Goal: Task Accomplishment & Management: Use online tool/utility

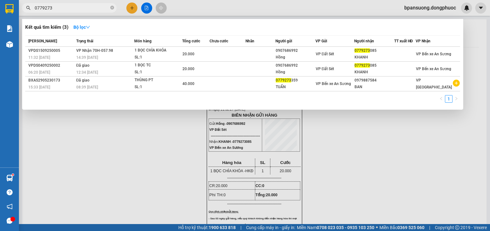
click at [56, 6] on input "0779273" at bounding box center [72, 7] width 74 height 7
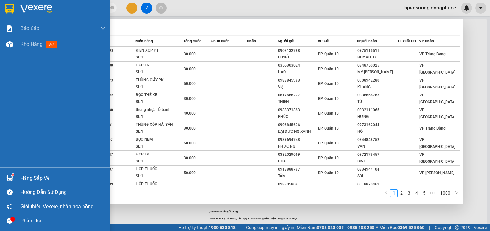
type input "102"
click at [17, 11] on div at bounding box center [55, 10] width 110 height 21
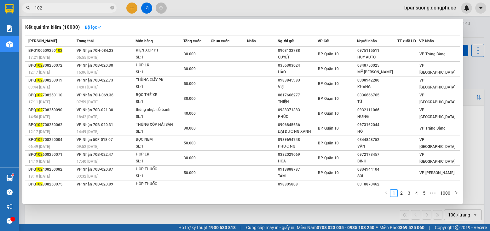
click at [482, 76] on div at bounding box center [245, 115] width 490 height 231
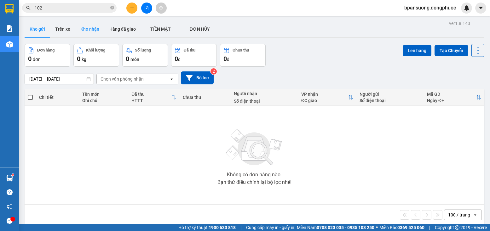
click at [86, 33] on button "Kho nhận" at bounding box center [89, 28] width 29 height 15
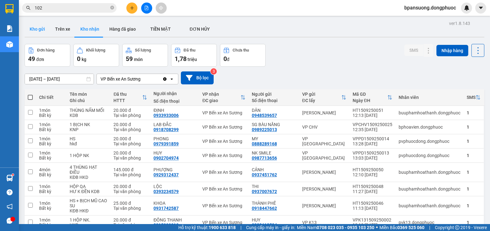
click at [33, 28] on button "Kho gửi" at bounding box center [38, 28] width 26 height 15
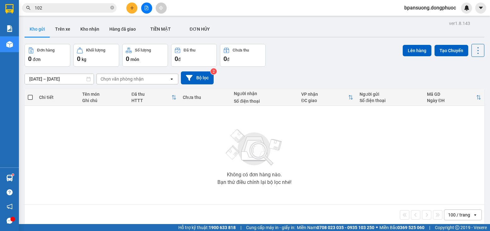
click at [21, 32] on main "ver 1.8.143 Kho gửi Trên xe Kho nhận Hàng đã giao TIỀN MẶT ĐƠN HỦY Đơn hàng 0…" at bounding box center [245, 112] width 490 height 224
click at [36, 32] on button "Kho gửi" at bounding box center [38, 28] width 26 height 15
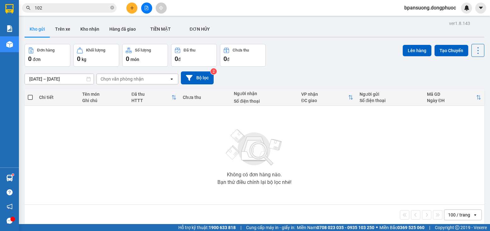
click at [36, 32] on button "Kho gửi" at bounding box center [38, 28] width 26 height 15
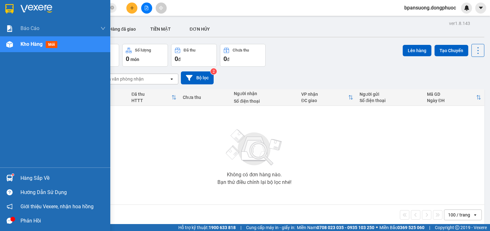
click at [1, 11] on div at bounding box center [55, 10] width 110 height 21
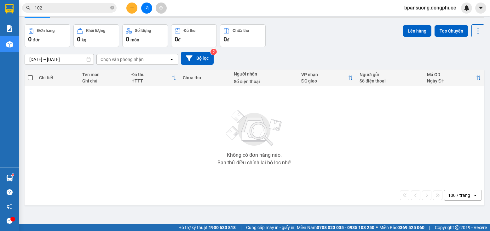
scroll to position [29, 0]
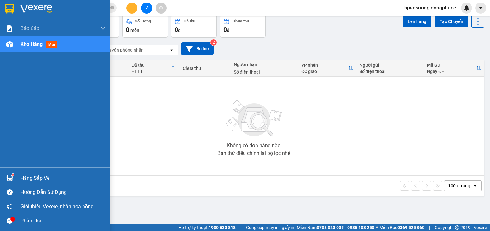
click at [8, 177] on img at bounding box center [9, 177] width 7 height 7
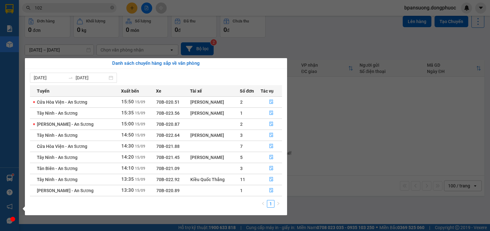
click at [319, 134] on section "Kết quả tìm kiếm ( 10000 ) Bộ lọc Mã ĐH Trạng thái Món hàng Tổng cước Chưa cước…" at bounding box center [245, 115] width 490 height 231
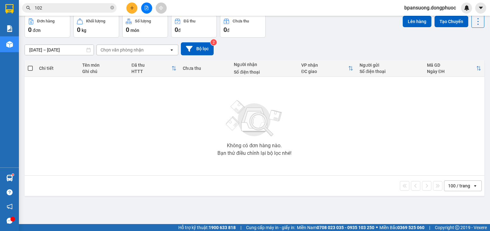
click at [149, 5] on button at bounding box center [146, 8] width 11 height 11
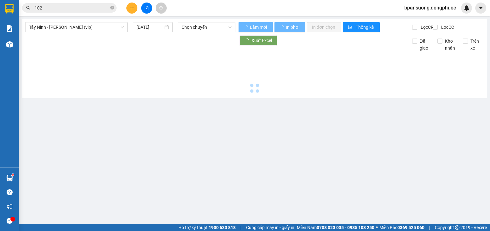
click at [84, 26] on span "Tây Ninh - [PERSON_NAME] (vip)" at bounding box center [76, 26] width 95 height 9
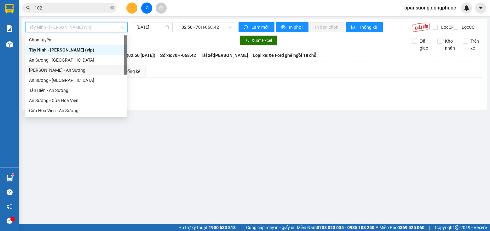
click at [62, 68] on div "[PERSON_NAME] - An Sương" at bounding box center [76, 70] width 94 height 7
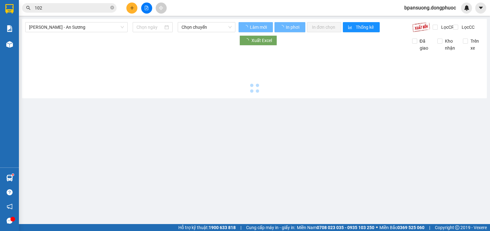
click at [68, 19] on div "Châu Thành - An Sương Chọn chuyến Làm mới In phơi In đơn chọn Thống kê Lọc CR L…" at bounding box center [254, 58] width 465 height 79
type input "[DATE]"
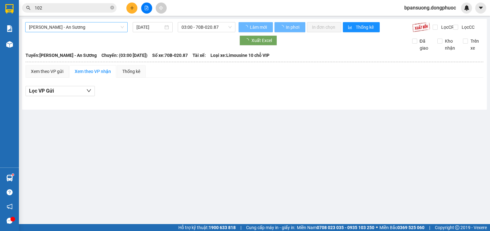
click at [68, 27] on span "[PERSON_NAME] - An Sương" at bounding box center [76, 26] width 95 height 9
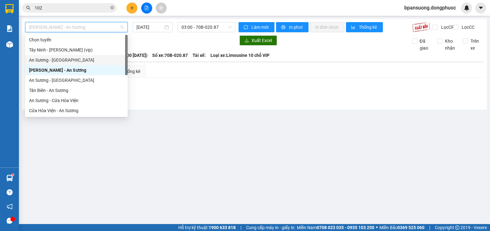
click at [66, 64] on div "An Sương - [GEOGRAPHIC_DATA]" at bounding box center [76, 60] width 103 height 10
type input "[DATE]"
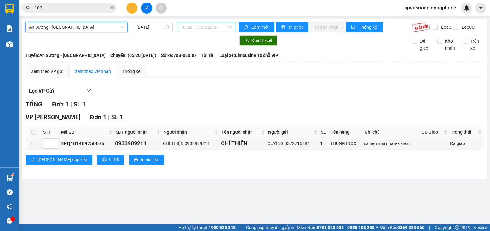
click at [200, 27] on span "05:20 - 70B-020.87" at bounding box center [207, 26] width 50 height 9
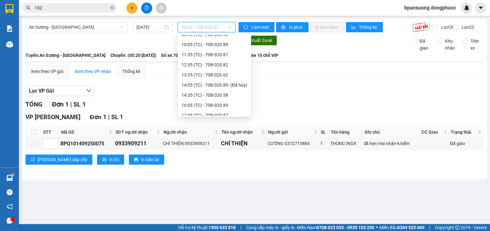
scroll to position [71, 0]
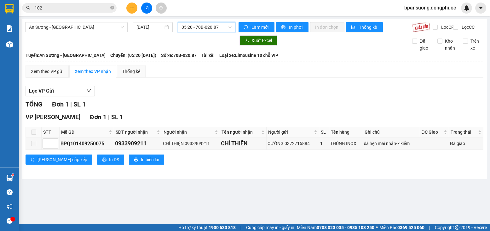
click at [78, 7] on input "102" at bounding box center [72, 7] width 74 height 7
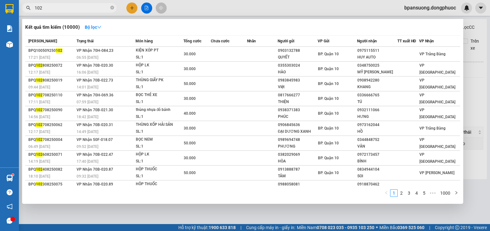
click at [78, 7] on input "102" at bounding box center [72, 7] width 74 height 7
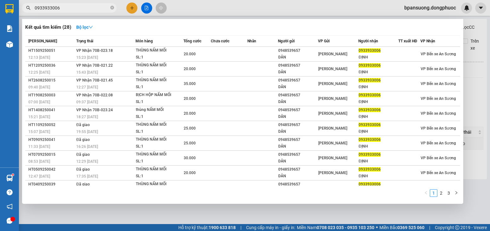
type input "0933933006"
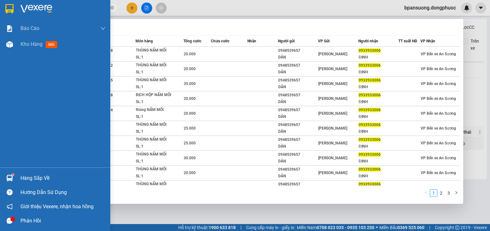
click at [11, 177] on img at bounding box center [9, 177] width 7 height 7
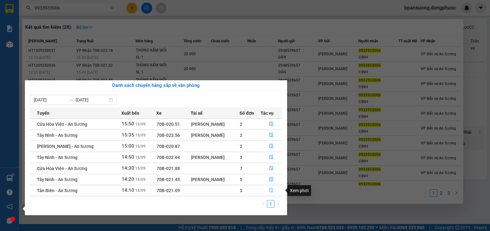
click at [270, 189] on icon "file-done" at bounding box center [272, 190] width 4 height 4
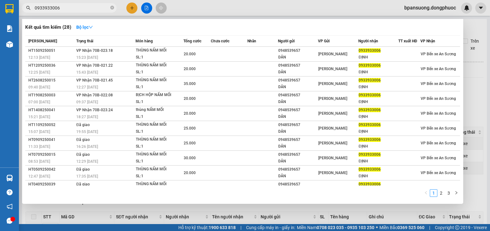
click at [477, 157] on div at bounding box center [245, 115] width 490 height 231
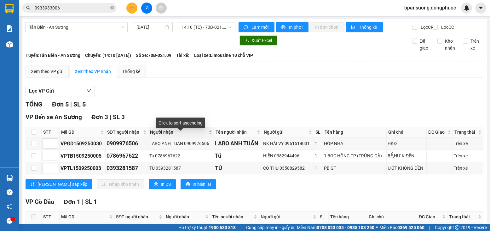
scroll to position [32, 0]
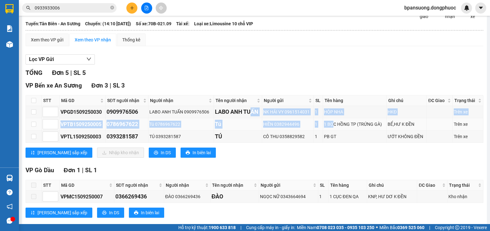
drag, startPoint x: 287, startPoint y: 126, endPoint x: 333, endPoint y: 135, distance: 46.3
click at [333, 135] on tbody "VPGD1509250030 0909976506 LABO ANH TUẤN 0909976506 LABO ANH TUẤN NK HẢI VY 0961…" at bounding box center [255, 124] width 458 height 37
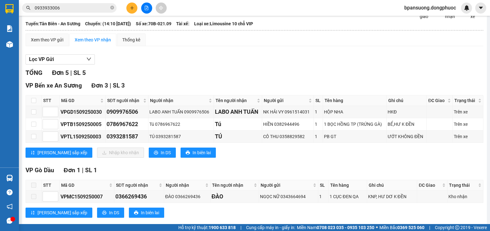
click at [360, 150] on div "VP Bến xe An Sương Đơn 3 | SL 3 STT Mã GD SĐT người nhận Người nhận Tên người n…" at bounding box center [255, 121] width 458 height 81
drag, startPoint x: 355, startPoint y: 149, endPoint x: 368, endPoint y: 162, distance: 18.3
click at [368, 162] on div "VP Bến xe An Sương Đơn 3 | SL 3 STT Mã GD SĐT người nhận Người nhận Tên người n…" at bounding box center [255, 121] width 458 height 81
click at [368, 157] on div "[PERSON_NAME] sắp xếp Nhập kho nhận In DS In biên lai" at bounding box center [255, 152] width 458 height 10
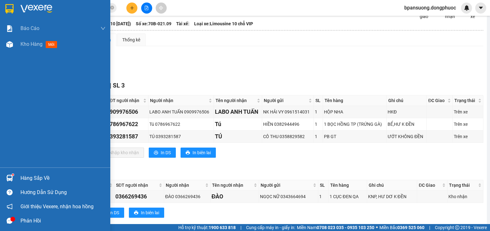
click at [17, 178] on div "Hàng sắp về" at bounding box center [55, 178] width 110 height 14
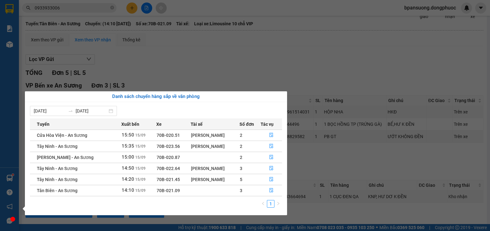
click at [197, 71] on section "Kết quả tìm kiếm ( 28 ) Bộ lọc Mã ĐH Trạng thái Món hàng Tổng cước Chưa cước Nh…" at bounding box center [245, 115] width 490 height 231
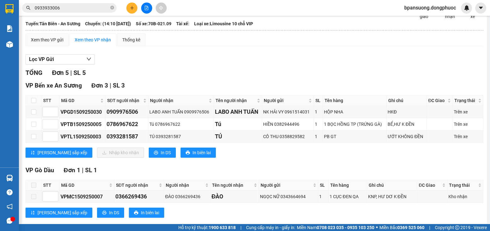
scroll to position [0, 0]
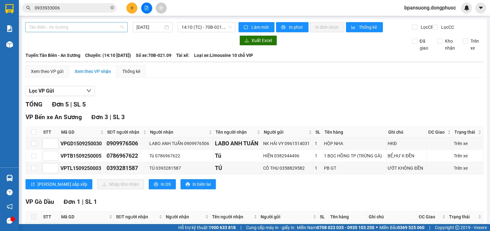
click at [112, 28] on span "Tân Biên - An Sương" at bounding box center [76, 26] width 95 height 9
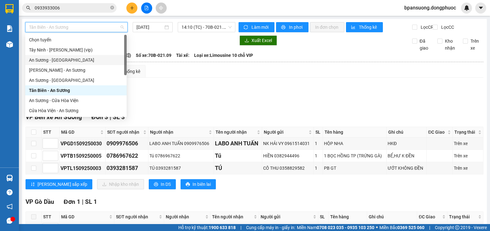
click at [68, 63] on div "An Sương - [GEOGRAPHIC_DATA]" at bounding box center [76, 59] width 94 height 7
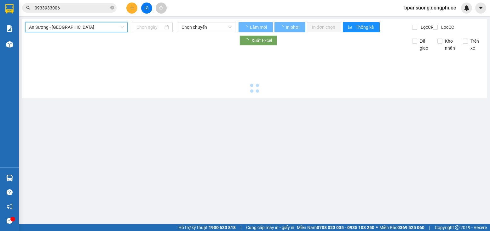
type input "[DATE]"
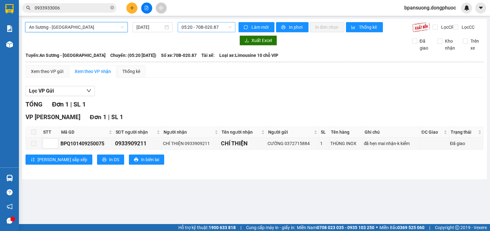
click at [219, 25] on span "05:20 - 70B-020.87" at bounding box center [207, 26] width 50 height 9
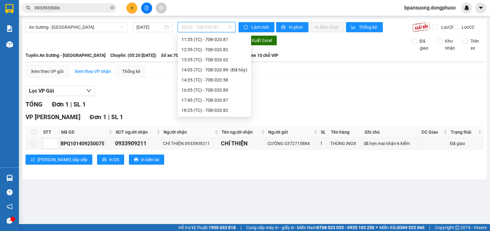
scroll to position [71, 0]
click at [217, 89] on div "17:45 (TC) - 70B-020.87" at bounding box center [215, 90] width 66 height 7
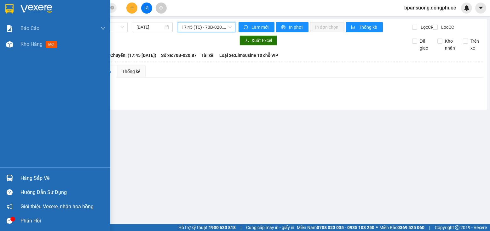
click at [2, 181] on div "Hàng sắp về" at bounding box center [55, 178] width 110 height 14
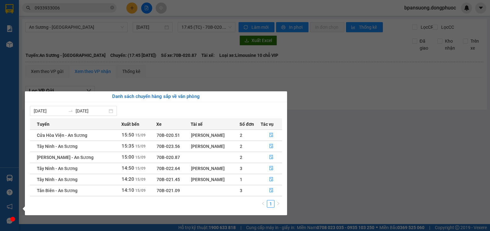
click at [355, 169] on section "Kết quả tìm kiếm ( 28 ) Bộ lọc Mã ĐH Trạng thái Món hàng Tổng cước Chưa cước Nh…" at bounding box center [245, 115] width 490 height 231
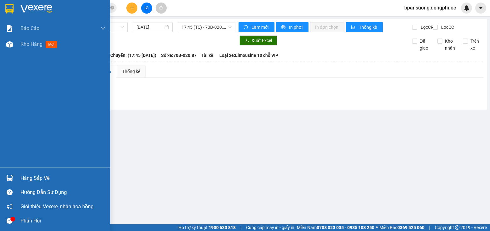
click at [14, 177] on div at bounding box center [9, 177] width 11 height 11
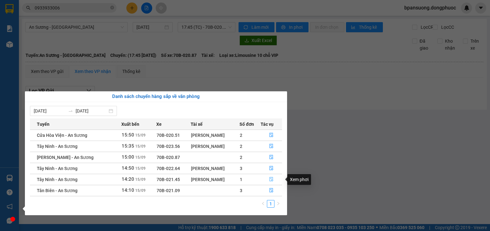
click at [271, 179] on icon "file-done" at bounding box center [271, 179] width 4 height 4
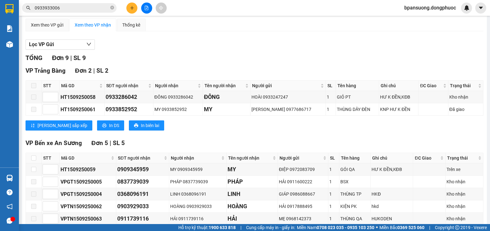
scroll to position [95, 0]
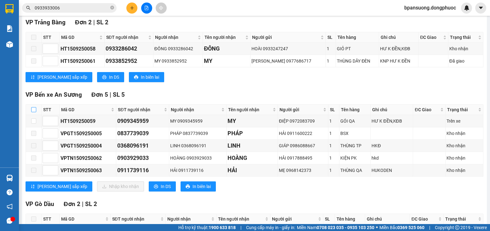
click at [34, 112] on input "checkbox" at bounding box center [33, 109] width 5 height 5
checkbox input "true"
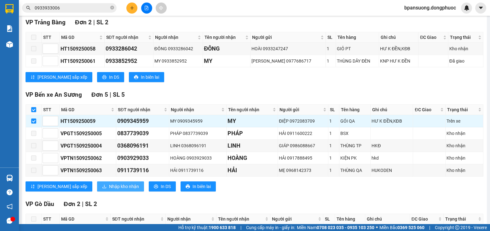
click at [109, 190] on span "Nhập kho nhận" at bounding box center [124, 186] width 30 height 7
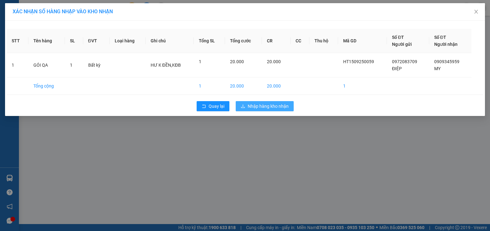
click at [265, 107] on span "Nhập hàng kho nhận" at bounding box center [268, 106] width 41 height 7
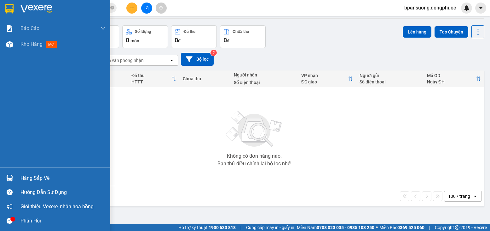
scroll to position [29, 0]
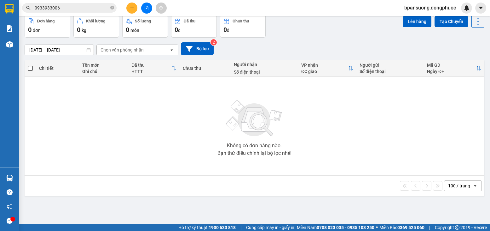
click at [12, 220] on div at bounding box center [12, 218] width 5 height 5
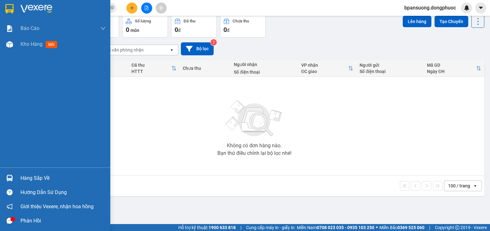
click at [13, 221] on div at bounding box center [9, 220] width 11 height 11
click at [4, 172] on div at bounding box center [9, 177] width 11 height 11
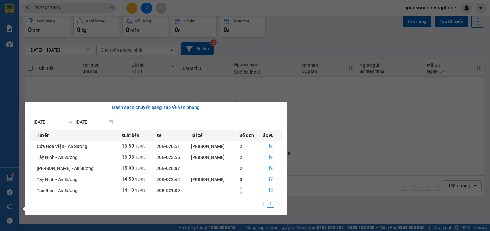
drag, startPoint x: 178, startPoint y: 191, endPoint x: 243, endPoint y: 188, distance: 65.0
click at [243, 188] on tr "Tân Biên - An Sương 14:10 [DATE] 70B-021.09 3" at bounding box center [156, 190] width 252 height 11
click at [247, 191] on td "3" at bounding box center [250, 190] width 21 height 11
drag, startPoint x: 247, startPoint y: 191, endPoint x: 242, endPoint y: 192, distance: 5.0
click at [242, 192] on td "3" at bounding box center [250, 190] width 21 height 11
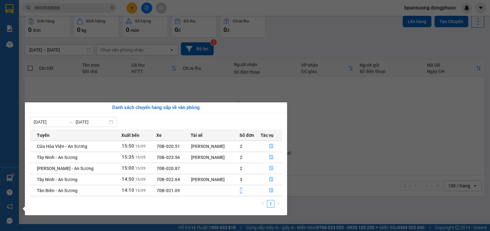
click at [242, 192] on td "3" at bounding box center [250, 190] width 21 height 11
drag, startPoint x: 242, startPoint y: 192, endPoint x: 249, endPoint y: 191, distance: 7.4
click at [249, 191] on td "3" at bounding box center [250, 190] width 21 height 11
click at [251, 192] on td "3" at bounding box center [250, 190] width 21 height 11
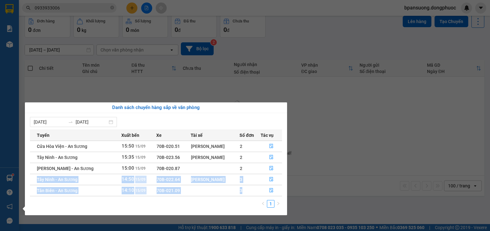
drag, startPoint x: 251, startPoint y: 192, endPoint x: 38, endPoint y: 181, distance: 214.1
click at [38, 181] on tbody "Cửa Hòa Viện - An Sương 15:50 [DATE] 70B-020.51 [PERSON_NAME] 2 Tây Ninh - An S…" at bounding box center [156, 167] width 252 height 55
click at [38, 181] on span "Tây Ninh - An Sương" at bounding box center [57, 179] width 41 height 5
drag, startPoint x: 60, startPoint y: 184, endPoint x: 84, endPoint y: 186, distance: 24.0
click at [84, 186] on tbody "Cửa Hòa Viện - An Sương 15:50 [DATE] 70B-020.51 [PERSON_NAME] 2 Tây Ninh - An S…" at bounding box center [156, 167] width 252 height 55
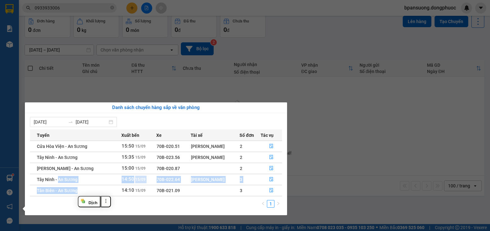
click at [84, 186] on td "Tân Biên - An Sương" at bounding box center [75, 190] width 91 height 11
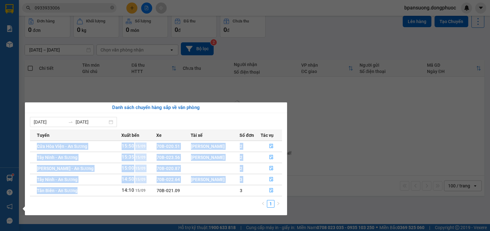
drag, startPoint x: 29, startPoint y: 179, endPoint x: 91, endPoint y: 188, distance: 62.8
click at [91, 188] on div "[DATE] [DATE] Tuyến Xuất bến Xe Tài xế Số đơn Tác vụ [GEOGRAPHIC_DATA] - An Sươ…" at bounding box center [156, 164] width 262 height 102
click at [91, 188] on td "Tân Biên - An Sương" at bounding box center [75, 190] width 91 height 11
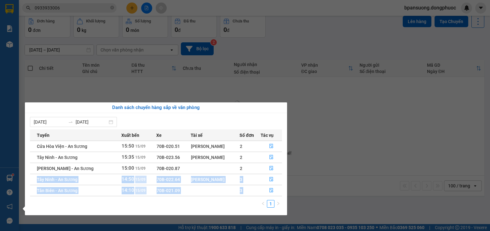
drag, startPoint x: 35, startPoint y: 181, endPoint x: 219, endPoint y: 198, distance: 184.7
click at [219, 198] on div "Tuyến Xuất bến Xe Tài xế Số đơn Tác vụ [GEOGRAPHIC_DATA] - An Sương 15:50 [DATE…" at bounding box center [156, 170] width 252 height 82
click at [210, 197] on div "Tuyến Xuất bến Xe Tài xế Số đơn Tác vụ [GEOGRAPHIC_DATA] - An Sương 15:50 [DATE…" at bounding box center [156, 170] width 252 height 82
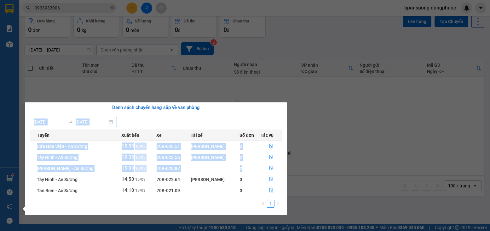
drag, startPoint x: 240, startPoint y: 170, endPoint x: 32, endPoint y: 121, distance: 213.8
click at [32, 121] on div "[DATE] [DATE] Tuyến Xuất bến Xe Tài xế Số đơn Tác vụ [GEOGRAPHIC_DATA] - An Sươ…" at bounding box center [156, 164] width 252 height 94
click at [95, 157] on td "Tây Ninh - An Sương" at bounding box center [75, 156] width 91 height 11
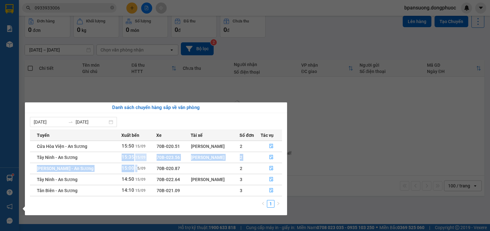
drag, startPoint x: 95, startPoint y: 157, endPoint x: 131, endPoint y: 164, distance: 36.7
click at [131, 164] on tbody "Cửa Hòa Viện - An Sương 15:50 [DATE] 70B-020.51 [PERSON_NAME] 2 Tây Ninh - An S…" at bounding box center [156, 167] width 252 height 55
click at [104, 164] on td "[PERSON_NAME] - An Sương" at bounding box center [75, 167] width 91 height 11
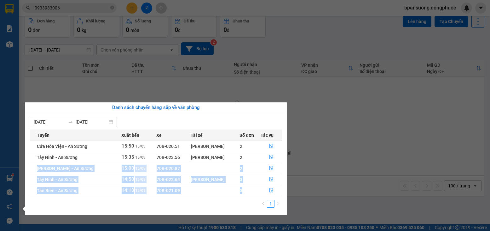
drag, startPoint x: 35, startPoint y: 167, endPoint x: 245, endPoint y: 192, distance: 211.5
click at [245, 192] on tbody "Cửa Hòa Viện - An Sương 15:50 [DATE] 70B-020.51 [PERSON_NAME] 2 Tây Ninh - An S…" at bounding box center [156, 167] width 252 height 55
click at [245, 192] on td "3" at bounding box center [250, 190] width 21 height 11
drag, startPoint x: 245, startPoint y: 192, endPoint x: 40, endPoint y: 170, distance: 205.5
click at [40, 170] on tbody "Cửa Hòa Viện - An Sương 15:50 [DATE] 70B-020.51 [PERSON_NAME] 2 Tây Ninh - An S…" at bounding box center [156, 167] width 252 height 55
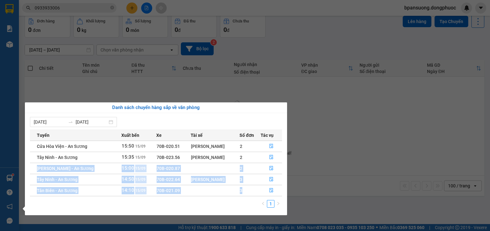
click at [35, 170] on td "[PERSON_NAME] - An Sương" at bounding box center [75, 167] width 91 height 11
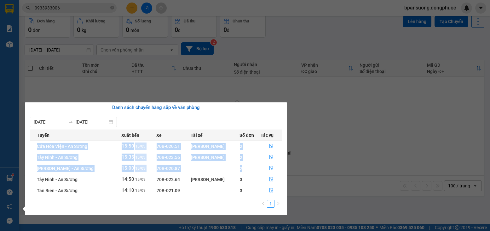
drag, startPoint x: 33, startPoint y: 146, endPoint x: 248, endPoint y: 169, distance: 216.3
click at [248, 169] on tbody "Cửa Hòa Viện - An Sương 15:50 [DATE] 70B-020.51 [PERSON_NAME] 2 Tây Ninh - An S…" at bounding box center [156, 167] width 252 height 55
click at [248, 169] on td "2" at bounding box center [250, 167] width 21 height 11
drag, startPoint x: 248, startPoint y: 169, endPoint x: 33, endPoint y: 148, distance: 215.8
click at [33, 148] on tbody "Cửa Hòa Viện - An Sương 15:50 [DATE] 70B-020.51 [PERSON_NAME] 2 Tây Ninh - An S…" at bounding box center [156, 167] width 252 height 55
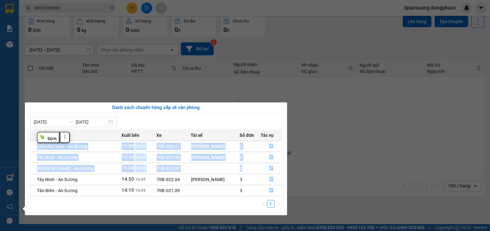
click at [32, 159] on td "Tây Ninh - An Sương" at bounding box center [75, 156] width 91 height 11
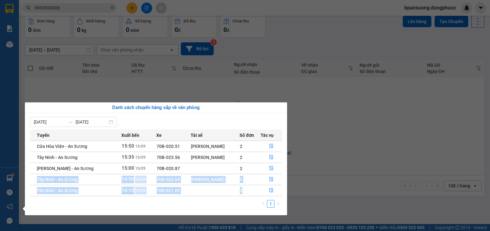
drag, startPoint x: 33, startPoint y: 175, endPoint x: 241, endPoint y: 192, distance: 208.6
click at [241, 192] on tbody "Cửa Hòa Viện - An Sương 15:50 [DATE] 70B-020.51 [PERSON_NAME] 2 Tây Ninh - An S…" at bounding box center [156, 167] width 252 height 55
click at [241, 192] on span "3" at bounding box center [241, 190] width 3 height 5
drag, startPoint x: 241, startPoint y: 192, endPoint x: 36, endPoint y: 179, distance: 205.2
click at [36, 179] on tbody "Cửa Hòa Viện - An Sương 15:50 [DATE] 70B-020.51 [PERSON_NAME] 2 Tây Ninh - An S…" at bounding box center [156, 167] width 252 height 55
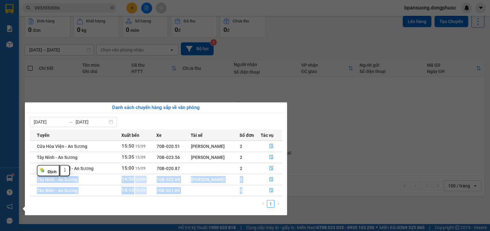
click at [92, 182] on td "Tây Ninh - An Sương" at bounding box center [75, 178] width 91 height 11
drag, startPoint x: 254, startPoint y: 195, endPoint x: 35, endPoint y: 170, distance: 220.0
click at [35, 170] on tbody "Cửa Hòa Viện - An Sương 15:50 [DATE] 70B-020.51 [PERSON_NAME] 2 Tây Ninh - An S…" at bounding box center [156, 167] width 252 height 55
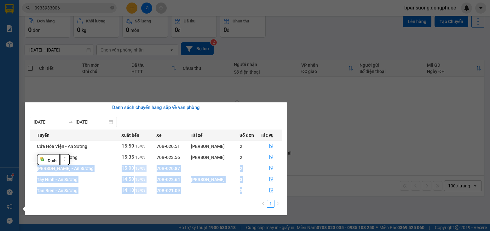
click at [104, 171] on td "[PERSON_NAME] - An Sương" at bounding box center [75, 167] width 91 height 11
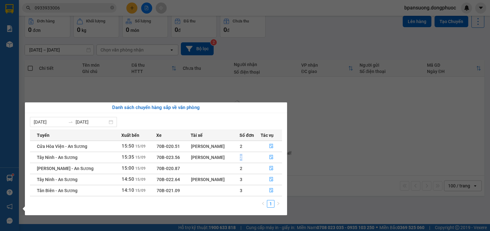
drag, startPoint x: 252, startPoint y: 156, endPoint x: 215, endPoint y: 160, distance: 36.8
click at [215, 160] on tr "Tây Ninh - An Sương 15:35 [DATE] 70B-023.56 Quảng Văn Phú 2" at bounding box center [156, 156] width 252 height 11
click at [217, 160] on div "[PERSON_NAME]" at bounding box center [215, 157] width 49 height 7
drag, startPoint x: 244, startPoint y: 167, endPoint x: 31, endPoint y: 169, distance: 213.2
click at [34, 173] on tr "[PERSON_NAME] - An Sương 15:00 [DATE] 70B-020.87 2" at bounding box center [156, 167] width 252 height 11
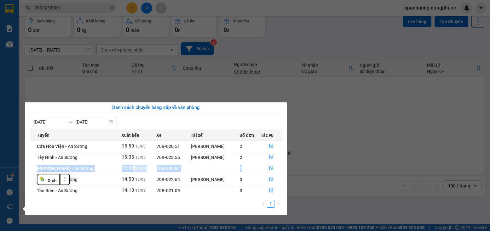
click at [32, 169] on td "[PERSON_NAME] - An Sương" at bounding box center [75, 167] width 91 height 11
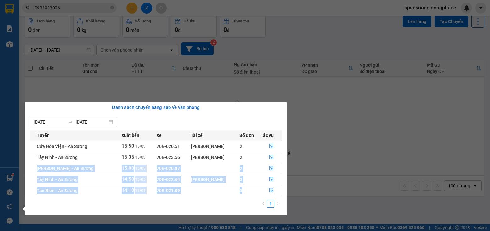
drag, startPoint x: 32, startPoint y: 169, endPoint x: 258, endPoint y: 188, distance: 226.0
click at [258, 188] on tbody "Cửa Hòa Viện - An Sương 15:50 [DATE] 70B-020.51 [PERSON_NAME] 2 Tây Ninh - An S…" at bounding box center [156, 167] width 252 height 55
click at [250, 188] on td "3" at bounding box center [250, 190] width 21 height 11
drag, startPoint x: 248, startPoint y: 190, endPoint x: 38, endPoint y: 167, distance: 211.0
click at [38, 167] on tbody "Cửa Hòa Viện - An Sương 15:50 [DATE] 70B-020.51 [PERSON_NAME] 2 Tây Ninh - An S…" at bounding box center [156, 167] width 252 height 55
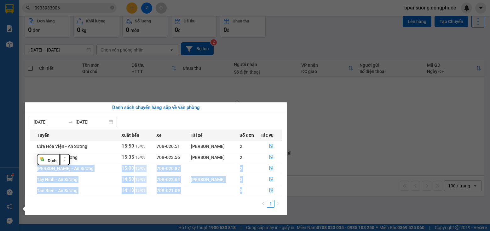
click at [95, 173] on td "[PERSON_NAME] - An Sương" at bounding box center [75, 167] width 91 height 11
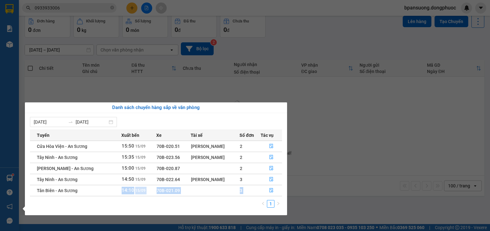
drag, startPoint x: 82, startPoint y: 197, endPoint x: 86, endPoint y: 191, distance: 7.6
click at [86, 191] on div "Tuyến Xuất bến Xe Tài xế Số đơn Tác vụ [GEOGRAPHIC_DATA] - An Sương 15:50 [DATE…" at bounding box center [156, 170] width 252 height 82
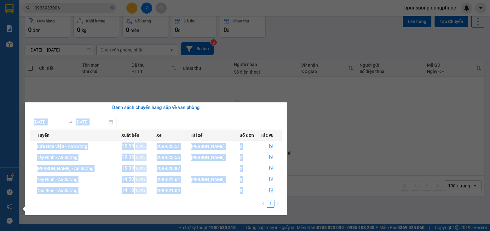
click at [60, 4] on section "Kết quả tìm kiếm ( 28 ) Bộ lọc Mã ĐH Trạng thái Món hàng Tổng cước Chưa cước Nh…" at bounding box center [245, 115] width 490 height 231
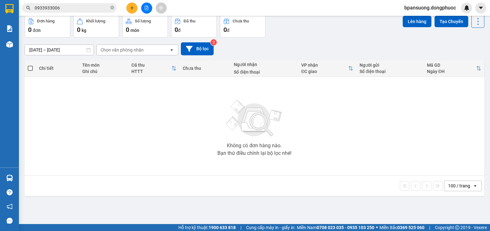
click at [64, 5] on input "0933933006" at bounding box center [72, 7] width 74 height 7
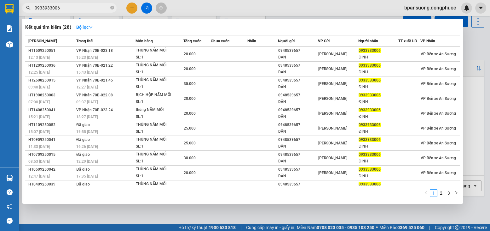
click at [64, 5] on input "0933933006" at bounding box center [72, 7] width 74 height 7
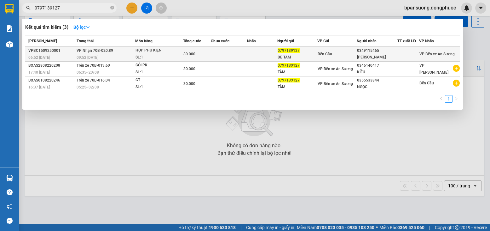
type input "0797139127"
click at [209, 56] on div "30.000" at bounding box center [197, 53] width 27 height 7
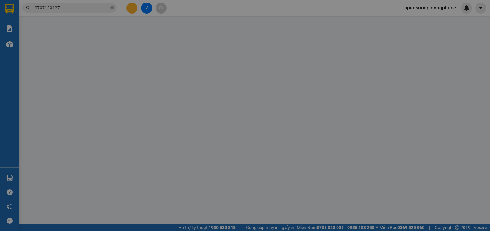
type input "0797139127"
type input "BÉ TÂM"
type input "0349115465"
type input "[PERSON_NAME]"
type input "30.000"
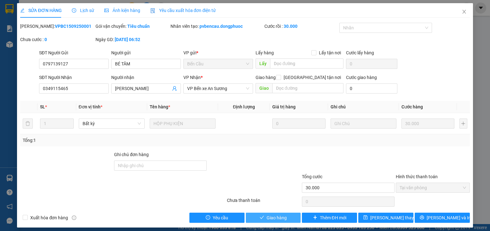
click at [251, 214] on button "Giao hàng" at bounding box center [273, 217] width 55 height 10
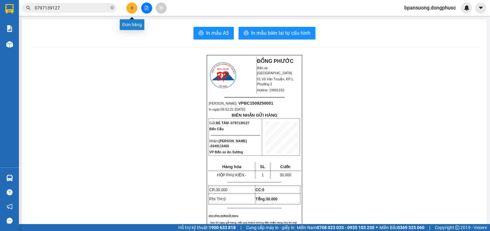
click at [129, 7] on button at bounding box center [131, 8] width 11 height 11
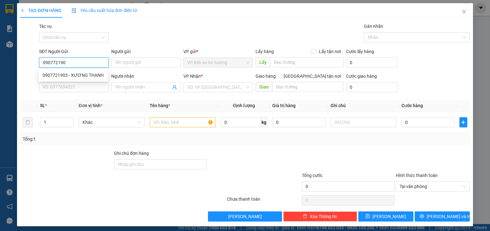
type input "0907721903"
click at [93, 77] on div "0907721903 - XƯƠNG THẠNH" at bounding box center [74, 75] width 62 height 7
type input "XƯƠNG THẠNH"
type input "0834035778"
type input "A.MINH"
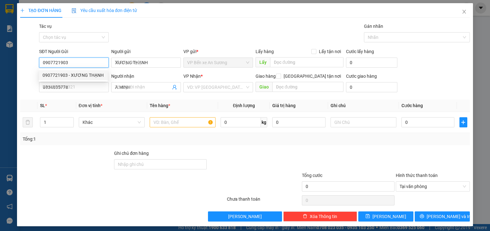
type input "145.000"
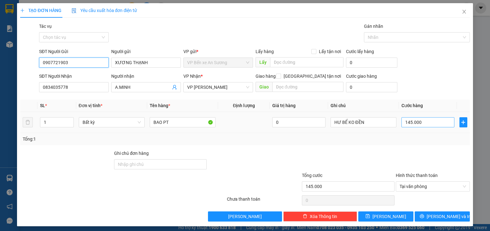
type input "0907721903"
click at [410, 119] on input "145.000" at bounding box center [428, 122] width 53 height 10
type input "1"
type input "13"
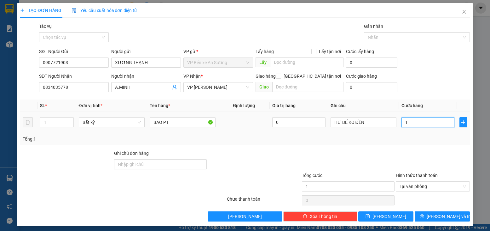
type input "13"
type input "135"
type input "135.000"
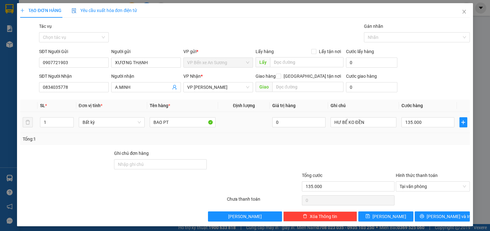
click at [379, 130] on td "HƯ BỂ KO ĐỀN" at bounding box center [363, 122] width 71 height 21
type input "2"
click at [70, 120] on icon "up" at bounding box center [70, 121] width 2 height 2
click at [214, 137] on div "Tổng: 2" at bounding box center [245, 138] width 445 height 7
type input "0"
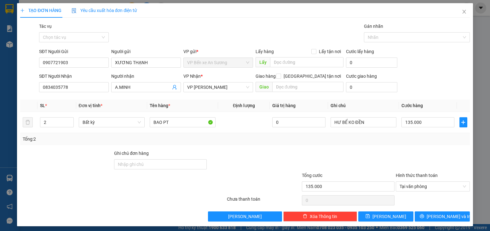
type input "0"
click at [421, 123] on input "0" at bounding box center [428, 122] width 53 height 10
type input "1"
type input "13"
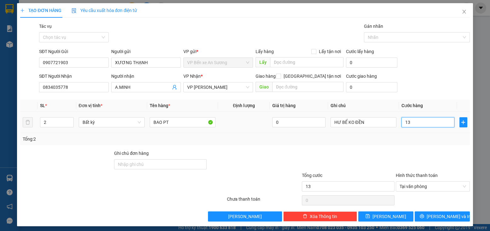
type input "135"
type input "135.000"
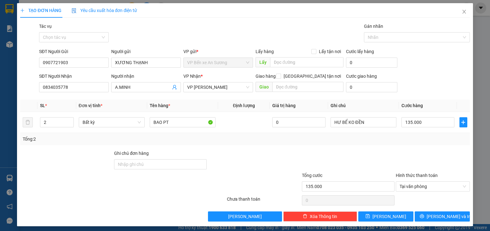
click at [410, 162] on div at bounding box center [433, 161] width 75 height 22
click at [431, 216] on button "[PERSON_NAME] và In" at bounding box center [442, 216] width 55 height 10
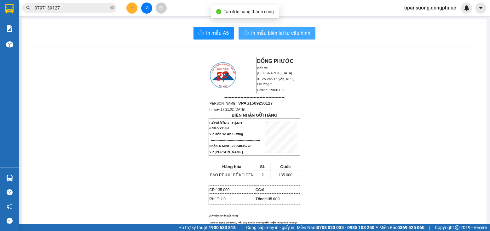
click at [258, 31] on span "In mẫu biên lai tự cấu hình" at bounding box center [280, 33] width 59 height 8
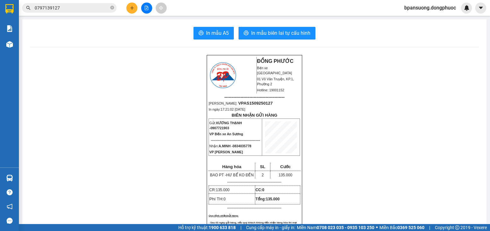
click at [67, 9] on input "0797139127" at bounding box center [72, 7] width 74 height 7
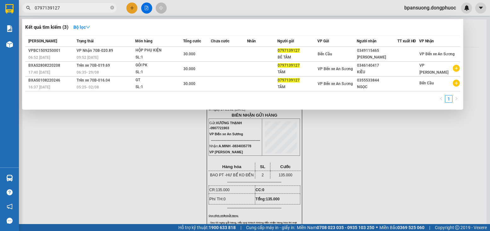
click at [67, 9] on input "0797139127" at bounding box center [72, 7] width 74 height 7
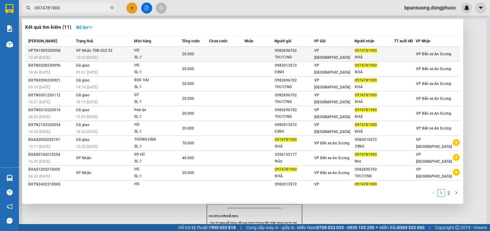
type input "0974781900"
click at [144, 51] on div "HS" at bounding box center [157, 50] width 47 height 7
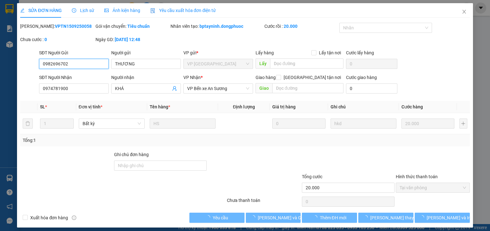
type input "0982696702"
type input "THƯƠNG"
type input "0974781900"
type input "KHÁ"
type input "20.000"
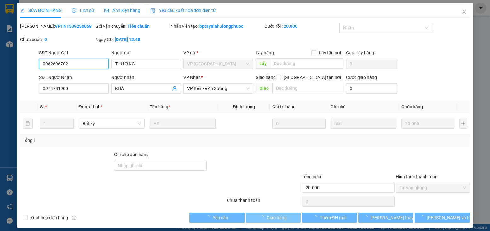
scroll to position [4, 0]
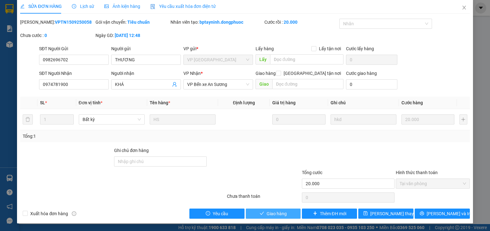
click at [270, 213] on span "Giao hàng" at bounding box center [277, 213] width 20 height 7
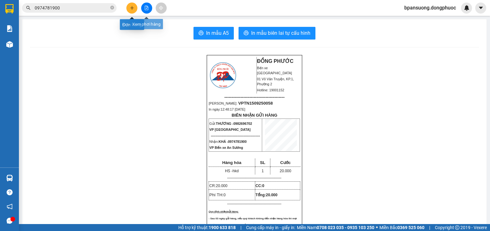
click at [150, 6] on button at bounding box center [146, 8] width 11 height 11
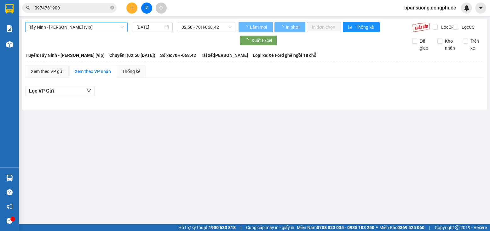
click at [58, 29] on span "Tây Ninh - [PERSON_NAME] (vip)" at bounding box center [76, 26] width 95 height 9
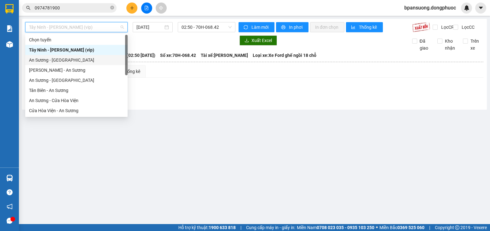
click at [62, 63] on div "An Sương - [GEOGRAPHIC_DATA]" at bounding box center [76, 59] width 95 height 7
type input "[DATE]"
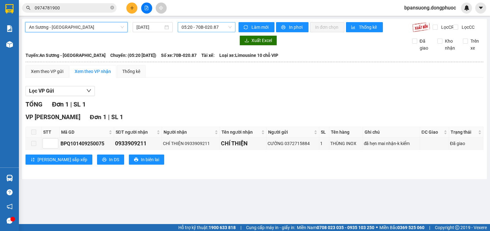
click at [191, 30] on span "05:20 - 70B-020.87" at bounding box center [207, 26] width 50 height 9
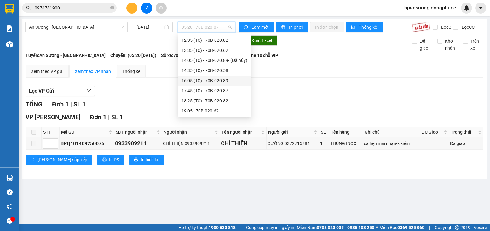
scroll to position [71, 0]
click at [196, 92] on div "17:45 (TC) - 70B-020.87" at bounding box center [215, 90] width 66 height 7
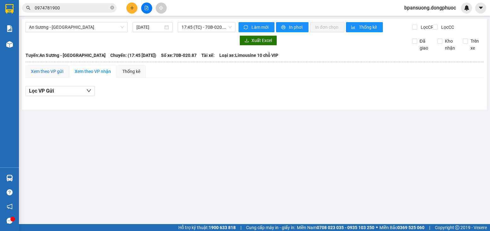
click at [54, 74] on div "Xem theo VP gửi" at bounding box center [47, 71] width 32 height 7
click at [89, 75] on div "Xem theo VP nhận" at bounding box center [93, 71] width 36 height 7
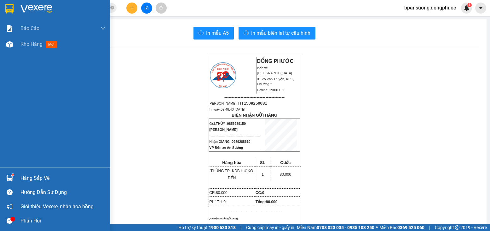
click at [38, 182] on div "Hàng sắp về" at bounding box center [63, 177] width 85 height 9
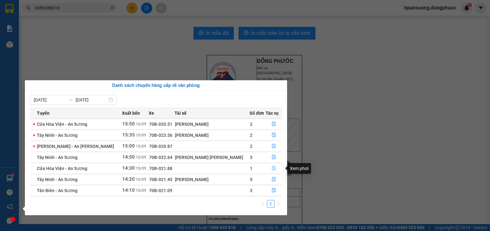
click at [272, 170] on span "file-done" at bounding box center [274, 168] width 4 height 5
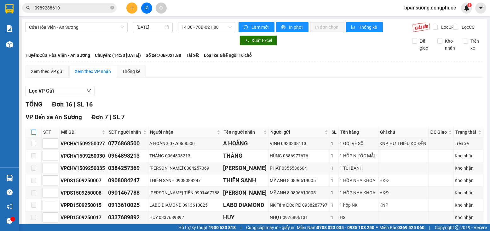
click at [34, 134] on input "checkbox" at bounding box center [33, 131] width 5 height 5
checkbox input "true"
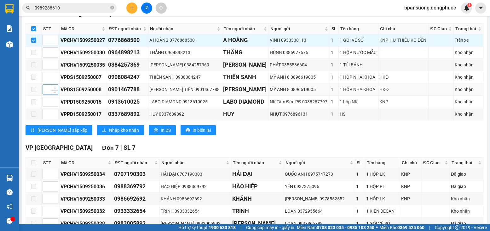
scroll to position [126, 0]
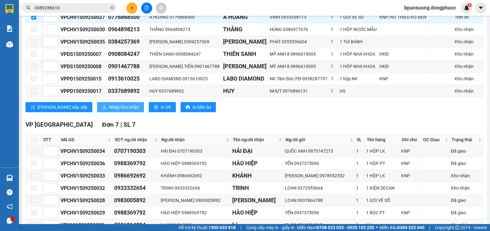
click at [109, 110] on span "Nhập kho nhận" at bounding box center [124, 106] width 30 height 7
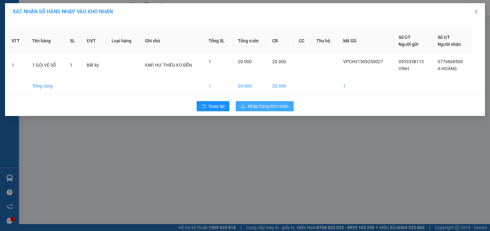
click at [255, 109] on span "Nhập hàng kho nhận" at bounding box center [268, 106] width 41 height 7
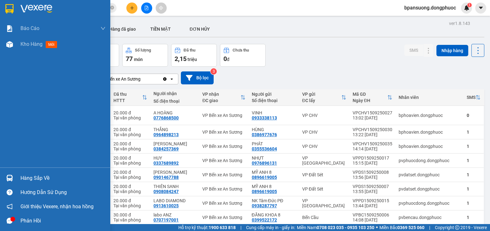
click at [16, 173] on div "Hàng sắp về" at bounding box center [55, 178] width 110 height 14
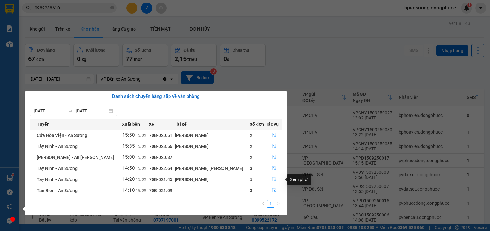
click at [273, 182] on button "button" at bounding box center [274, 179] width 16 height 10
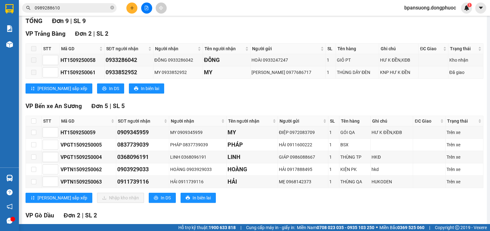
scroll to position [95, 0]
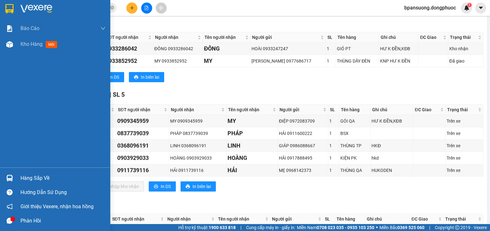
click at [37, 6] on img at bounding box center [37, 8] width 32 height 9
click at [33, 16] on div at bounding box center [55, 10] width 110 height 21
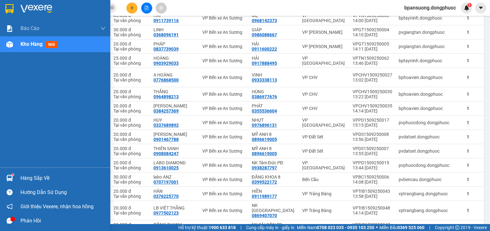
click at [8, 172] on div "Hàng sắp về" at bounding box center [55, 178] width 110 height 14
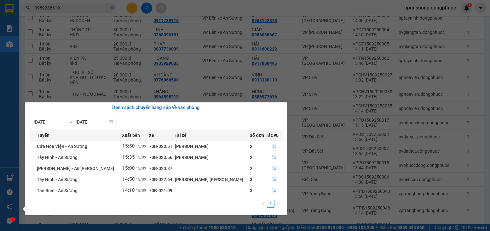
click at [276, 192] on button "button" at bounding box center [274, 190] width 16 height 10
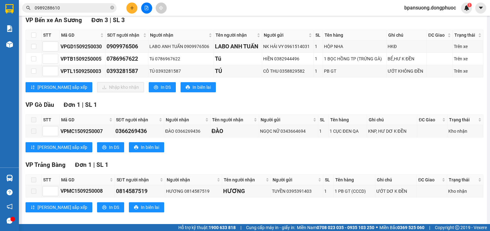
scroll to position [108, 0]
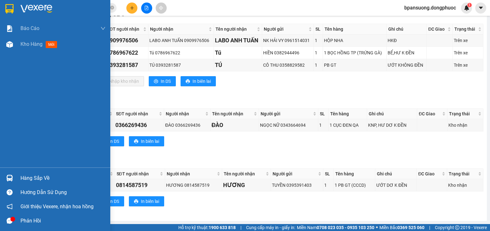
click at [10, 177] on img at bounding box center [9, 177] width 7 height 7
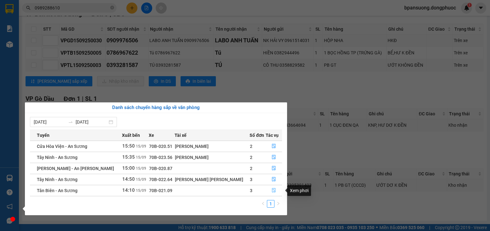
click at [272, 190] on icon "file-done" at bounding box center [274, 190] width 4 height 4
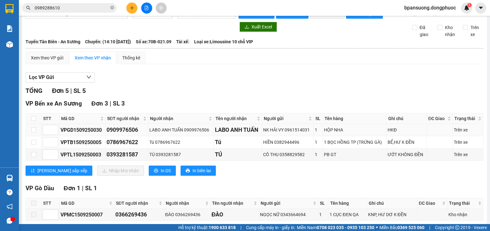
scroll to position [0, 0]
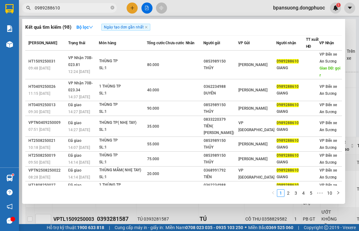
click at [59, 6] on input "0989288610" at bounding box center [72, 7] width 74 height 7
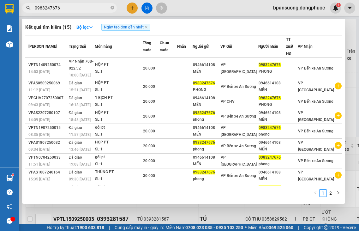
type input "0983247676"
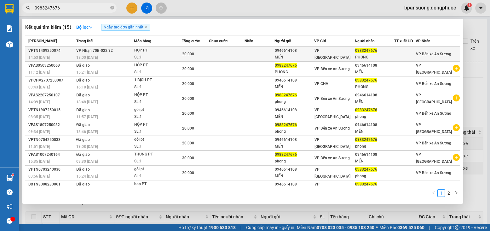
click at [302, 56] on div "MẾN" at bounding box center [294, 57] width 39 height 7
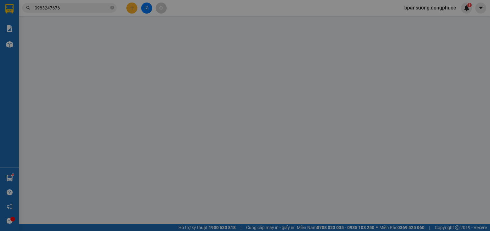
type input "0946614108"
type input "MẾN"
type input "0983247676"
type input "PHONG"
type input "20.000"
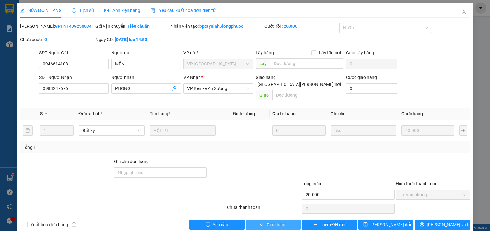
click at [283, 219] on button "Giao hàng" at bounding box center [273, 224] width 55 height 10
